Goal: Browse casually

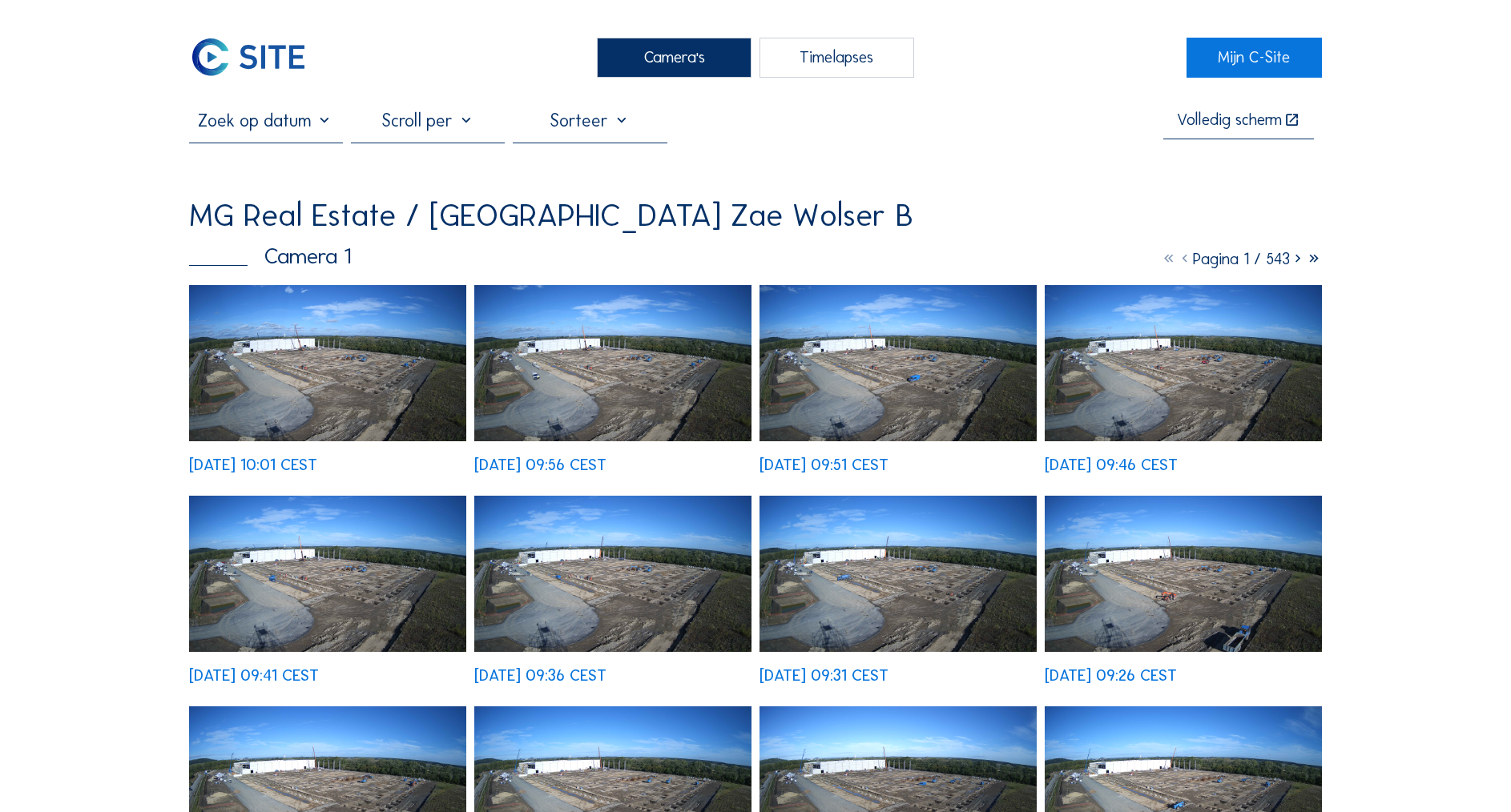
click at [305, 318] on img at bounding box center [328, 363] width 277 height 156
click at [391, 355] on img at bounding box center [328, 363] width 277 height 156
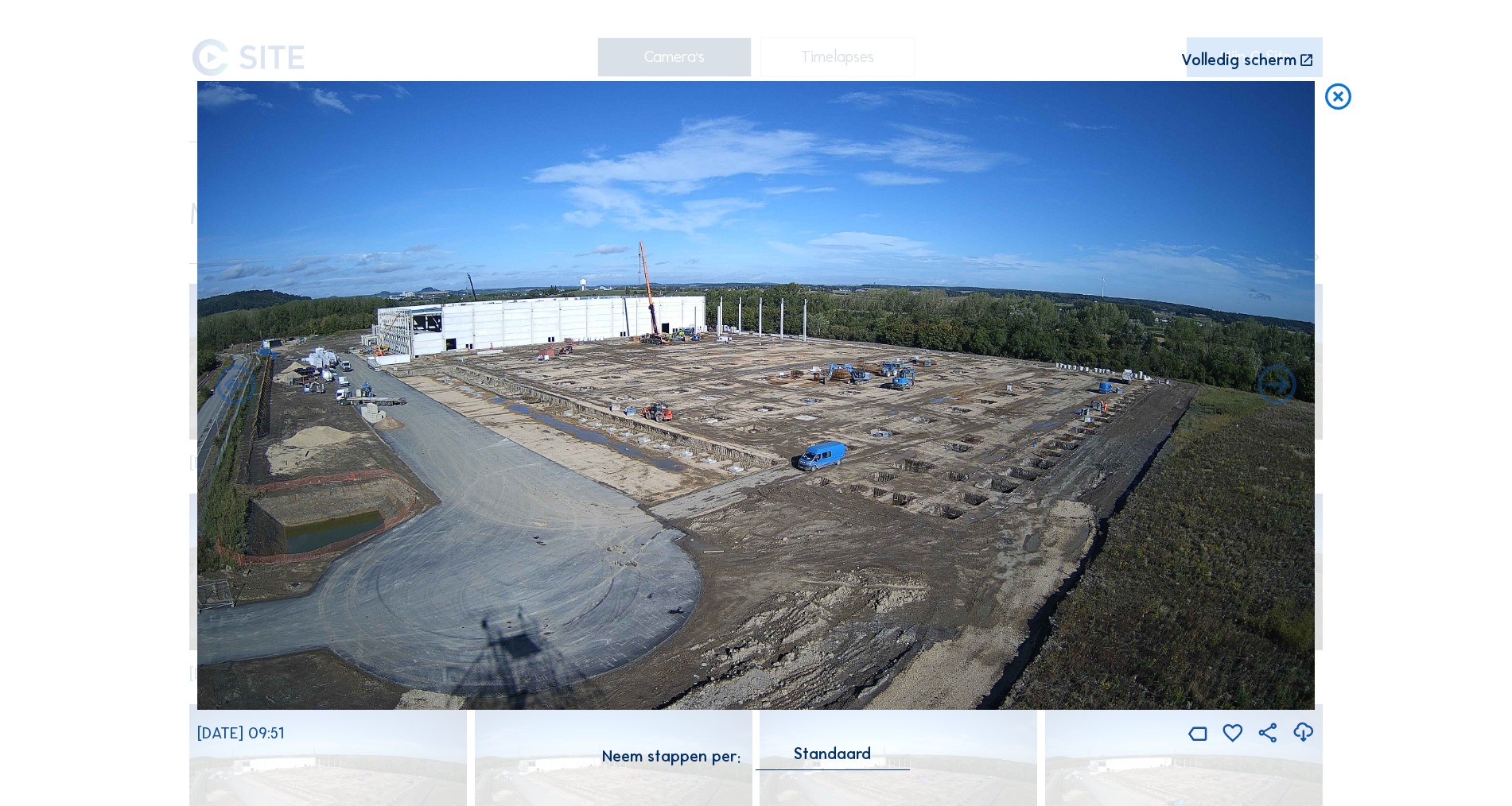
click at [1338, 93] on icon at bounding box center [1338, 97] width 32 height 32
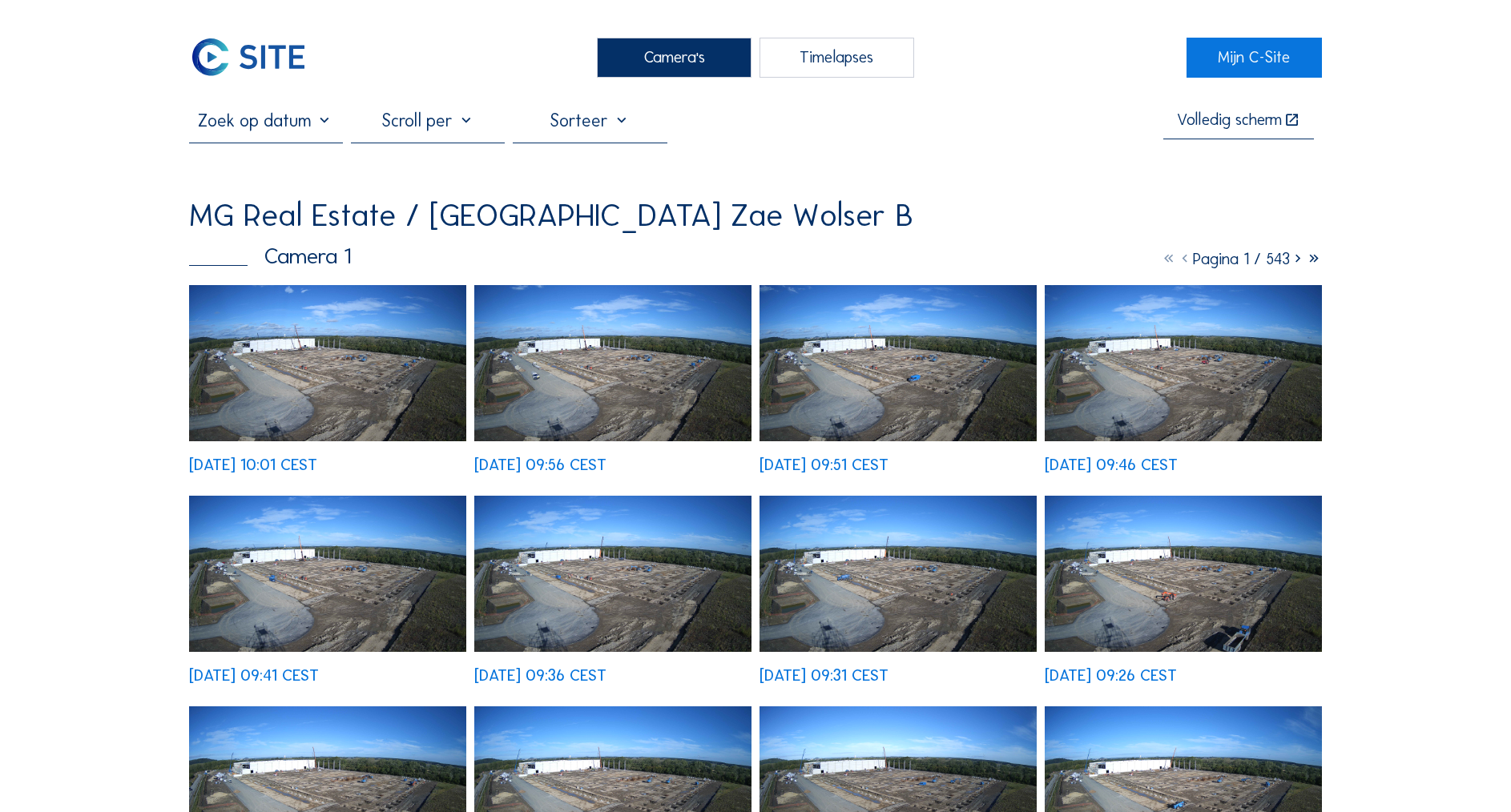
click at [310, 329] on img at bounding box center [328, 363] width 277 height 156
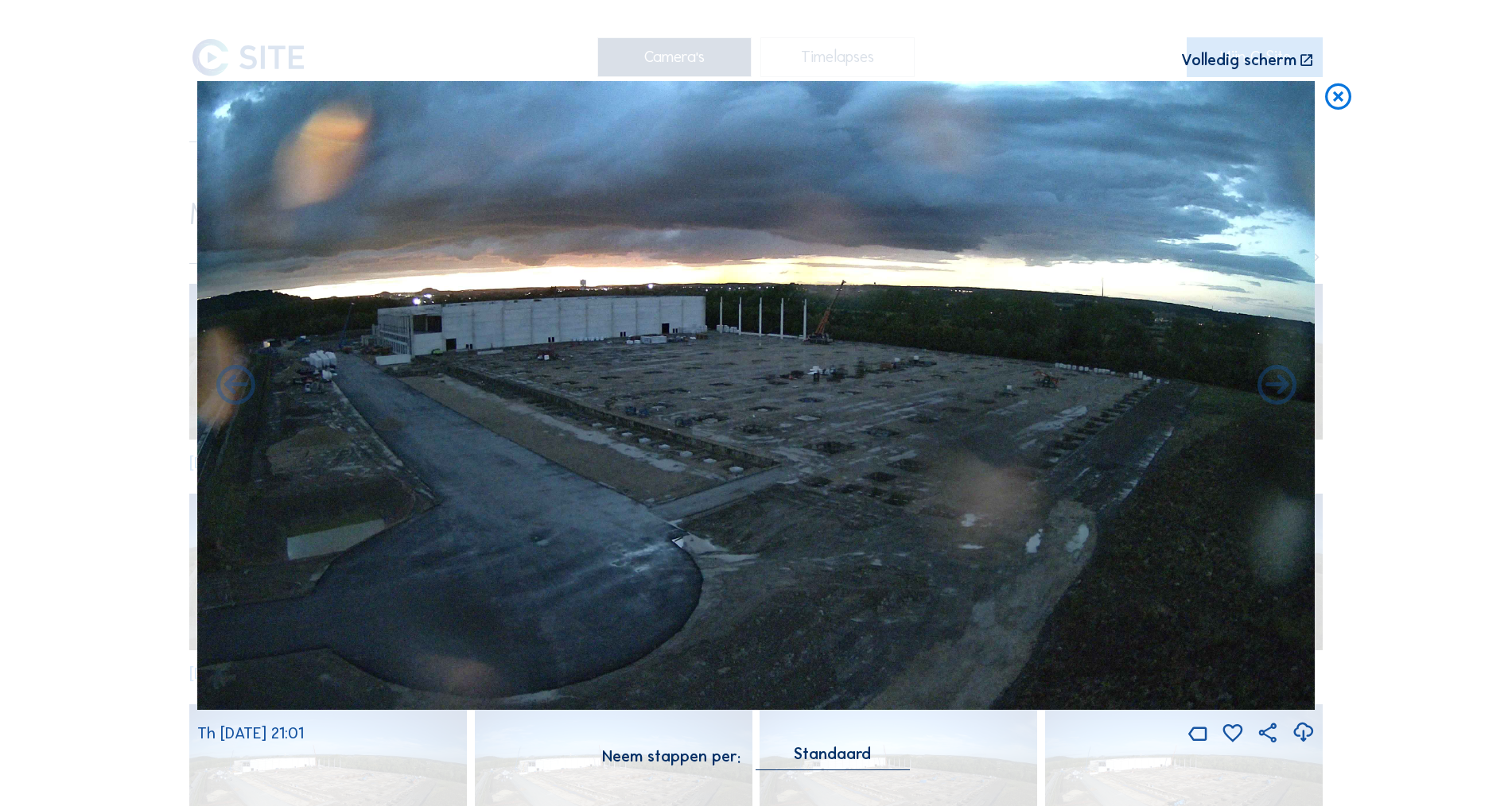
click at [1337, 97] on icon at bounding box center [1338, 97] width 32 height 32
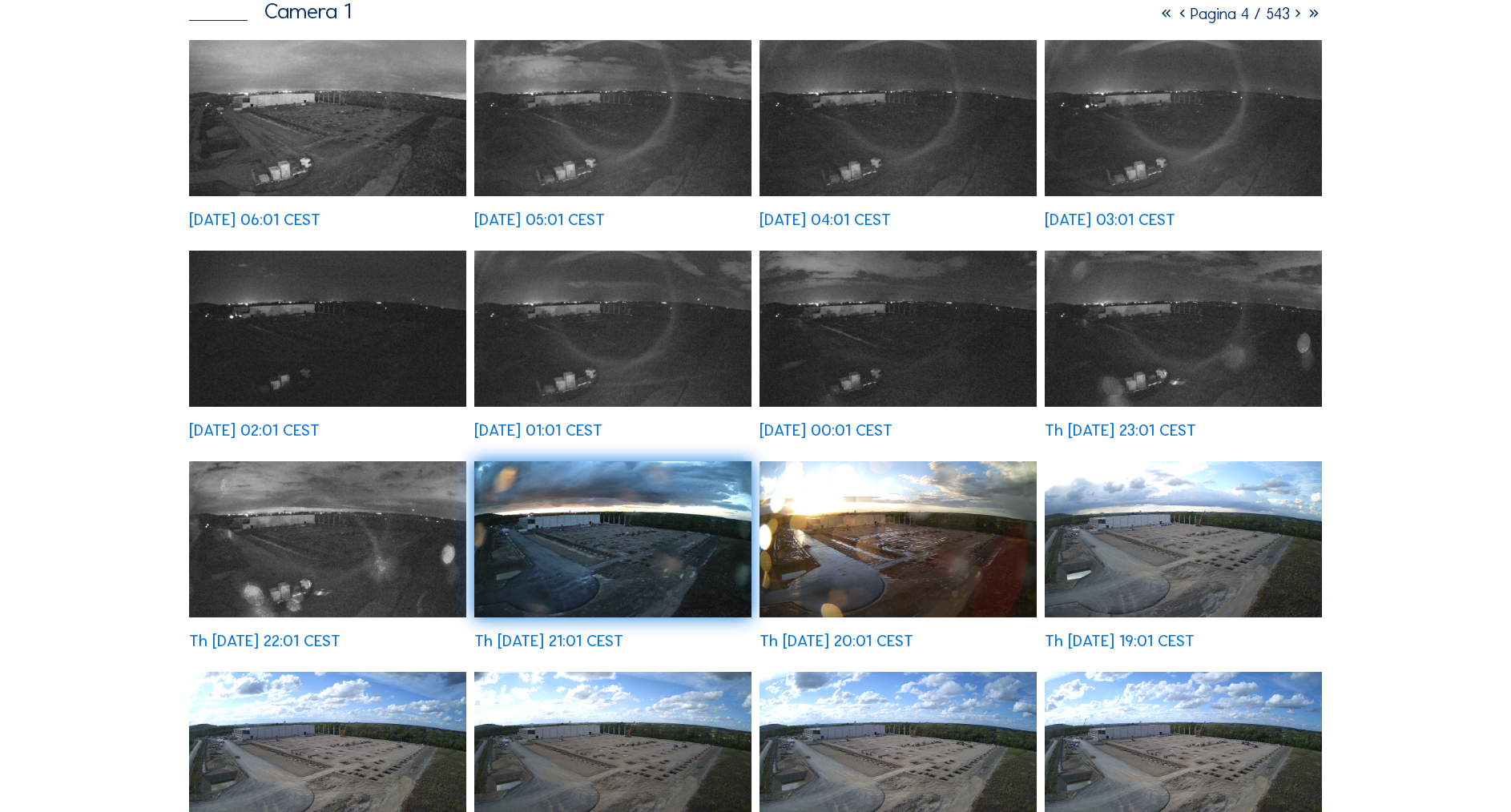
scroll to position [244, 0]
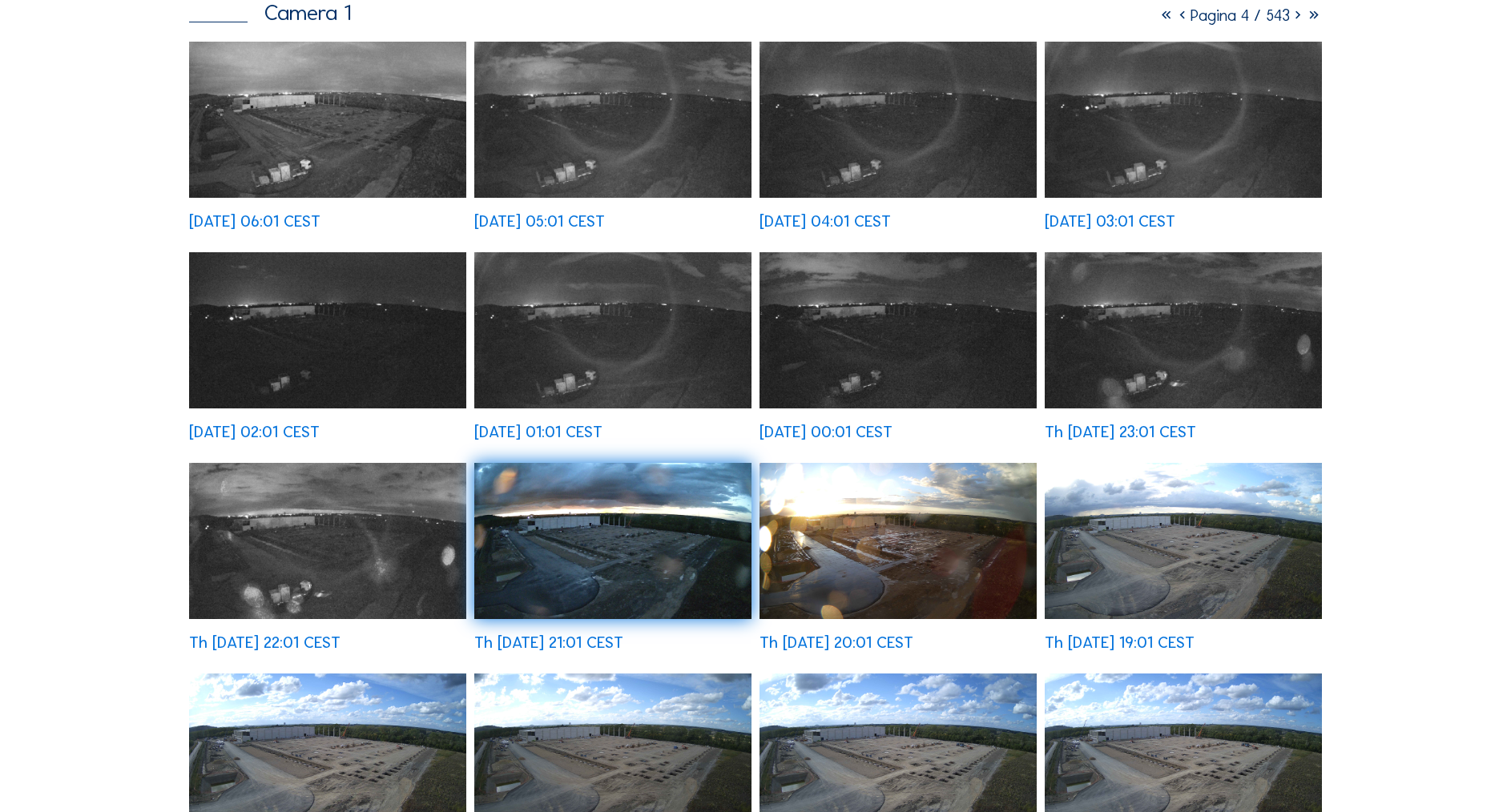
click at [843, 511] on img at bounding box center [898, 541] width 277 height 156
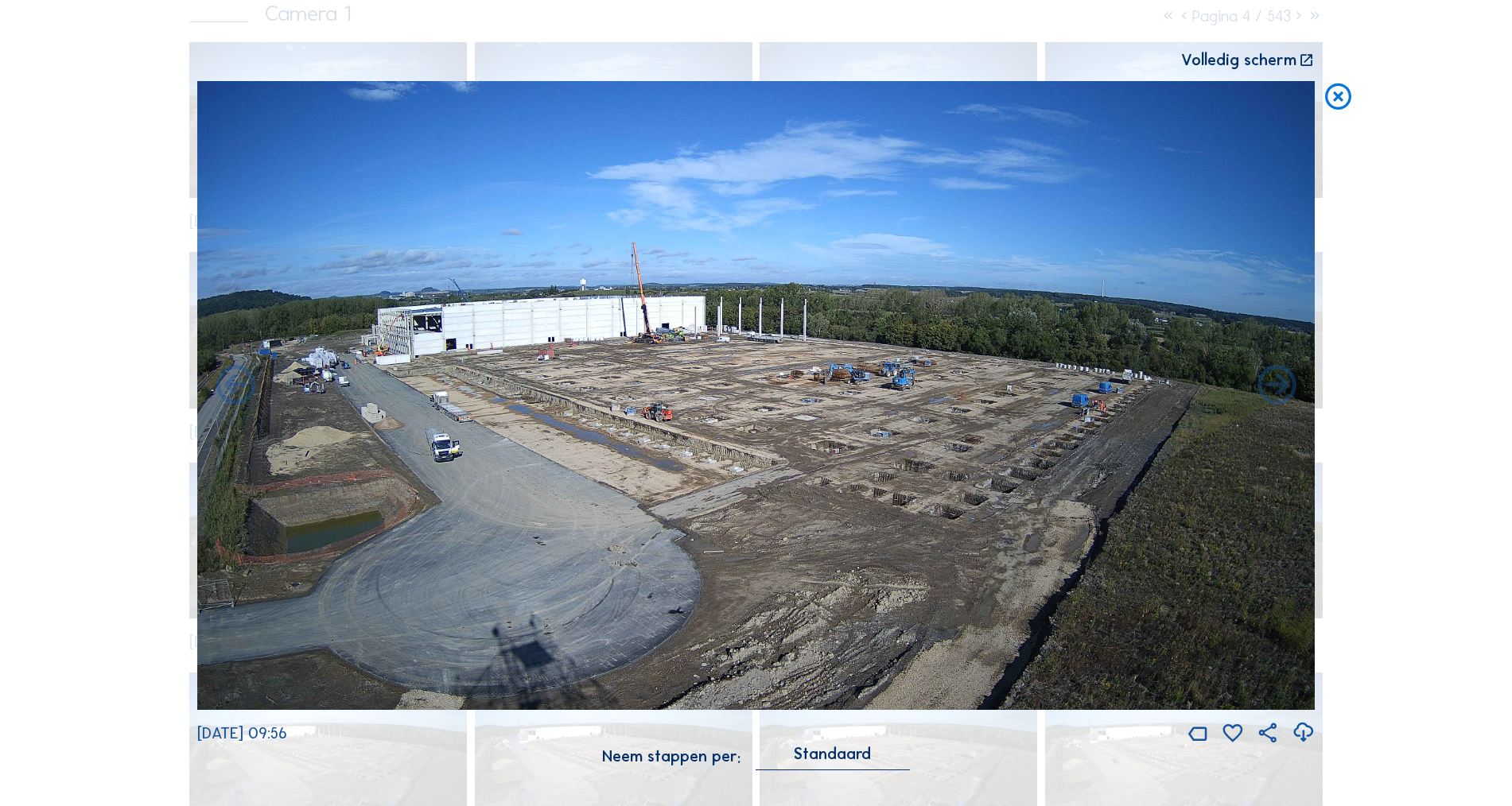
click at [1339, 93] on icon at bounding box center [1338, 97] width 32 height 32
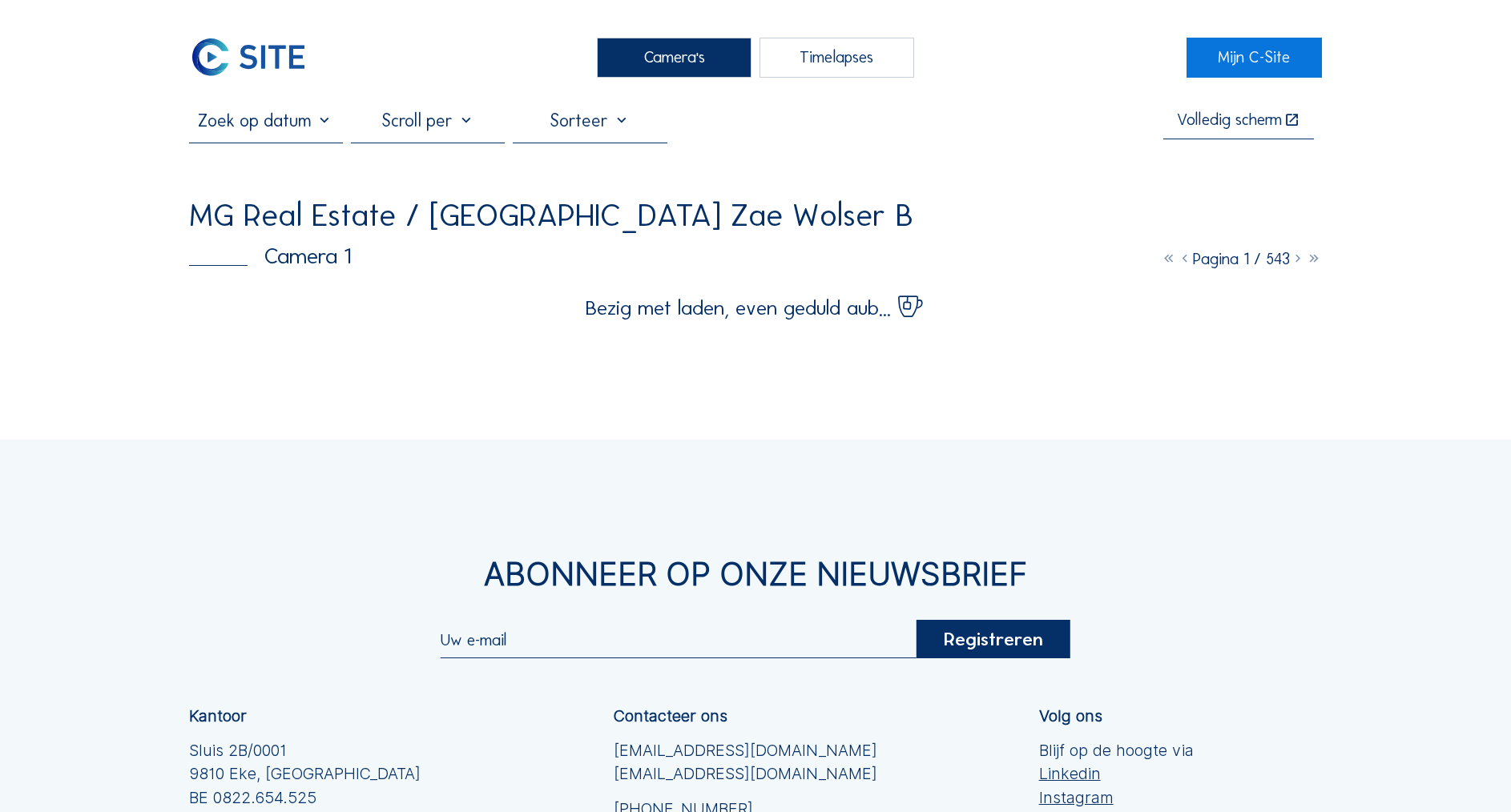
scroll to position [0, 0]
